Goal: Task Accomplishment & Management: Use online tool/utility

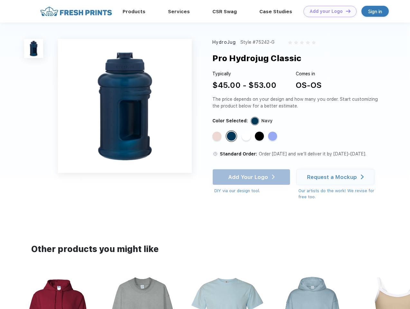
click at [328, 11] on link "Add your Logo Design Tool" at bounding box center [330, 11] width 53 height 11
click at [0, 0] on div "Design Tool" at bounding box center [0, 0] width 0 height 0
click at [345, 11] on link "Add your Logo Design Tool" at bounding box center [330, 11] width 53 height 11
click at [34, 48] on img at bounding box center [33, 48] width 19 height 19
click at [218, 136] on div "Standard Color" at bounding box center [216, 136] width 9 height 9
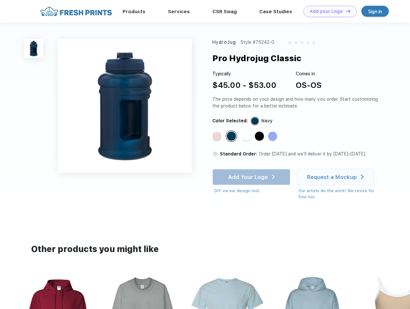
click at [232, 136] on div "Standard Color" at bounding box center [231, 136] width 9 height 9
click at [247, 136] on div "Standard Color" at bounding box center [246, 136] width 9 height 9
click at [260, 136] on div "Standard Color" at bounding box center [259, 136] width 9 height 9
click at [273, 136] on div "Standard Color" at bounding box center [272, 136] width 9 height 9
click at [252, 177] on div "Add Your Logo DIY via our design tool. Ah shoot! This product isn't up in our d…" at bounding box center [251, 181] width 78 height 25
